Goal: Find contact information: Find contact information

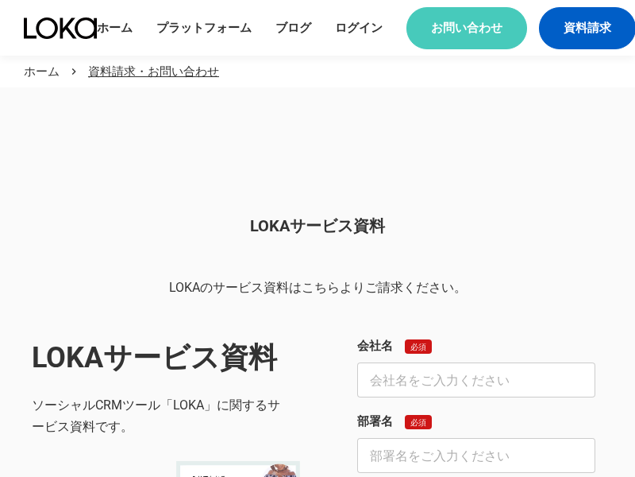
scroll to position [970, 0]
